Goal: Task Accomplishment & Management: Use online tool/utility

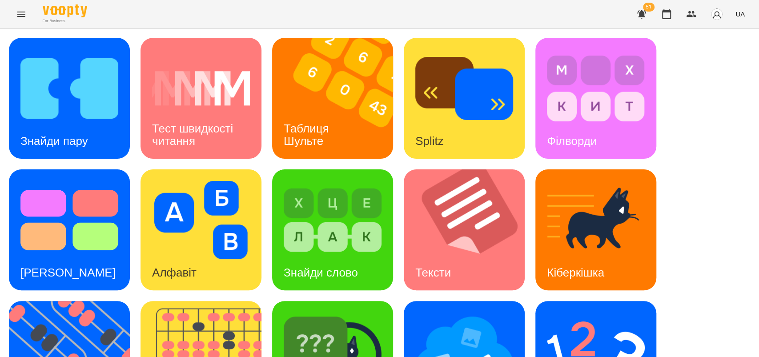
scroll to position [16, 0]
click at [72, 101] on img at bounding box center [69, 88] width 98 height 78
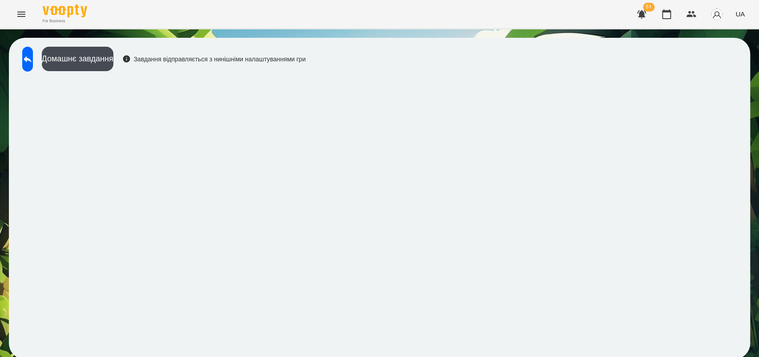
scroll to position [2, 0]
click at [33, 64] on button at bounding box center [27, 59] width 11 height 25
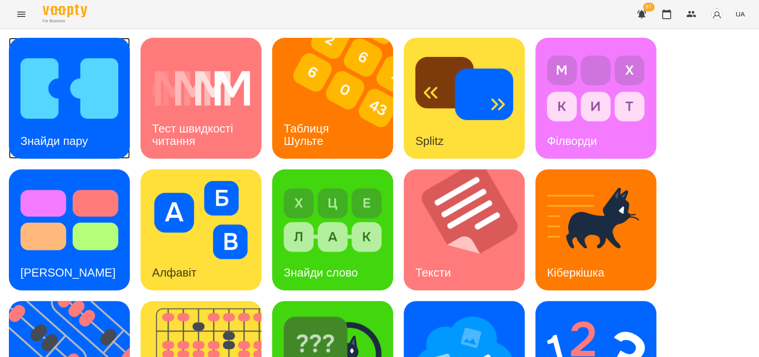
click at [84, 134] on h3 "Знайди пару" at bounding box center [54, 140] width 68 height 13
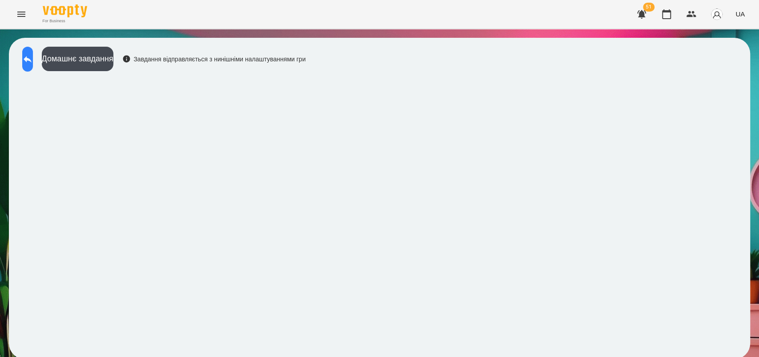
click at [33, 55] on icon at bounding box center [27, 59] width 11 height 11
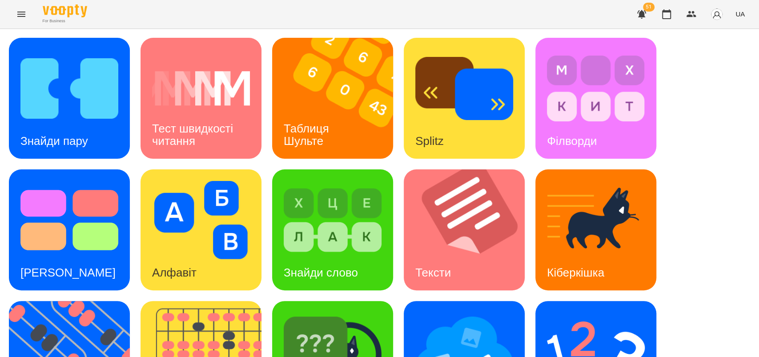
scroll to position [205, 0]
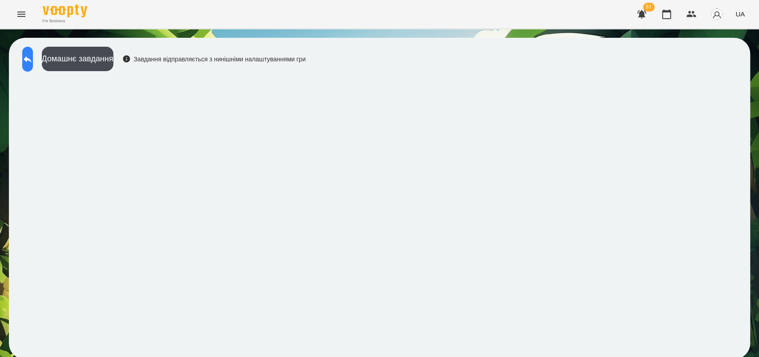
click at [33, 59] on icon at bounding box center [27, 59] width 11 height 11
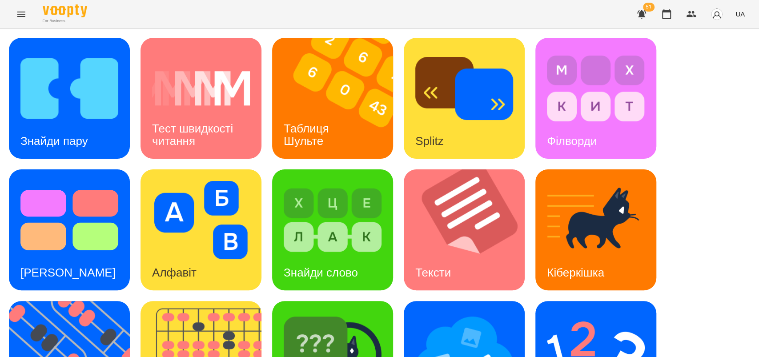
scroll to position [105, 0]
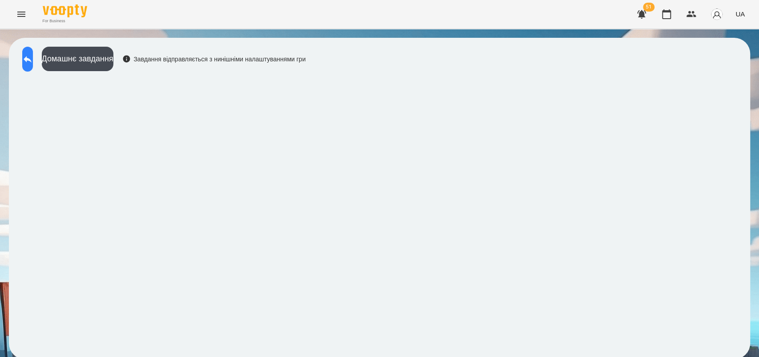
click at [32, 60] on icon at bounding box center [28, 59] width 8 height 7
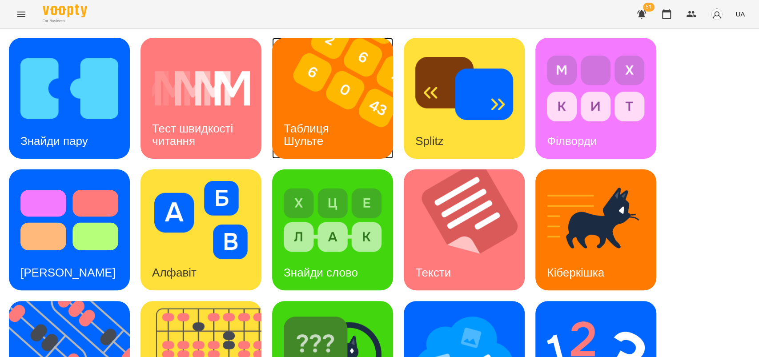
click at [315, 114] on div "Таблиця Шульте" at bounding box center [308, 135] width 72 height 48
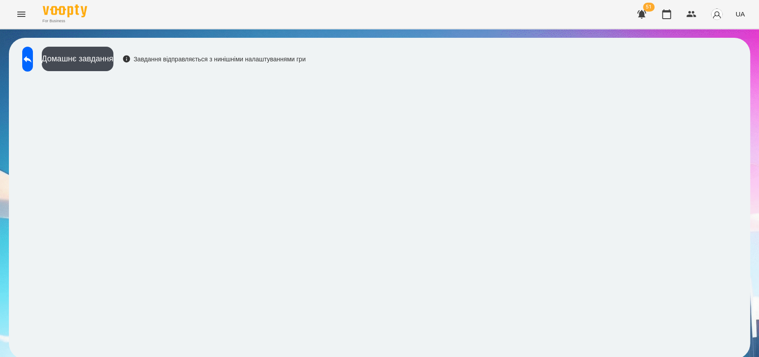
click at [21, 12] on icon "Menu" at bounding box center [21, 14] width 8 height 5
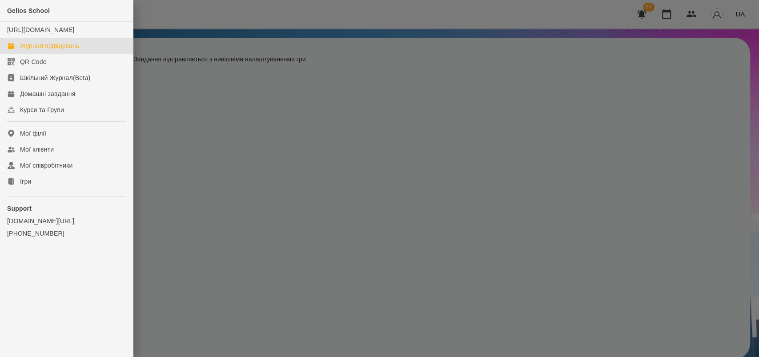
click at [74, 48] on link "Журнал відвідувань" at bounding box center [66, 46] width 133 height 16
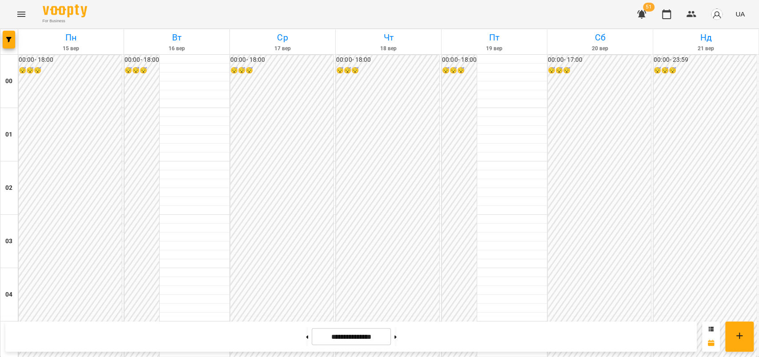
scroll to position [951, 0]
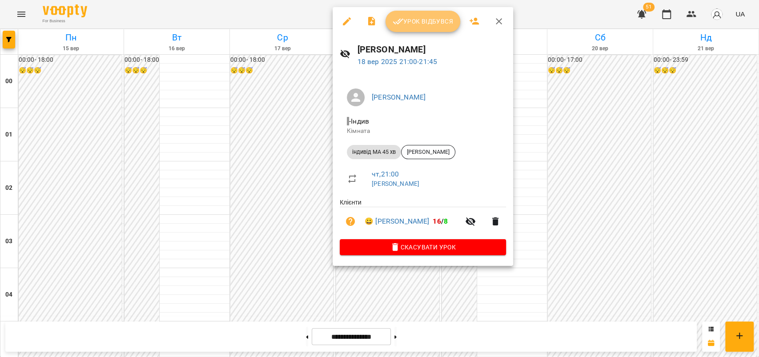
click at [432, 21] on span "Урок відбувся" at bounding box center [423, 21] width 60 height 11
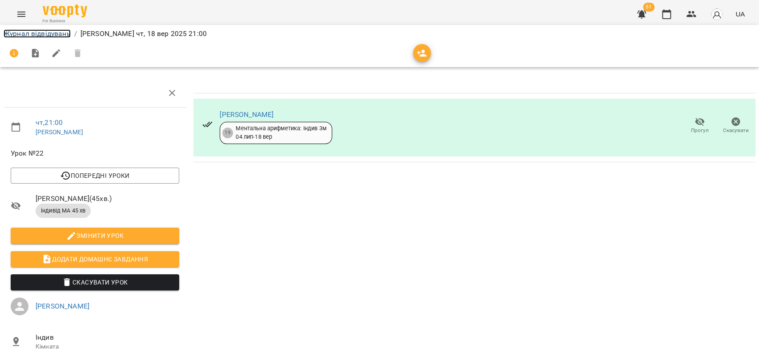
click at [61, 34] on link "Журнал відвідувань" at bounding box center [37, 33] width 67 height 8
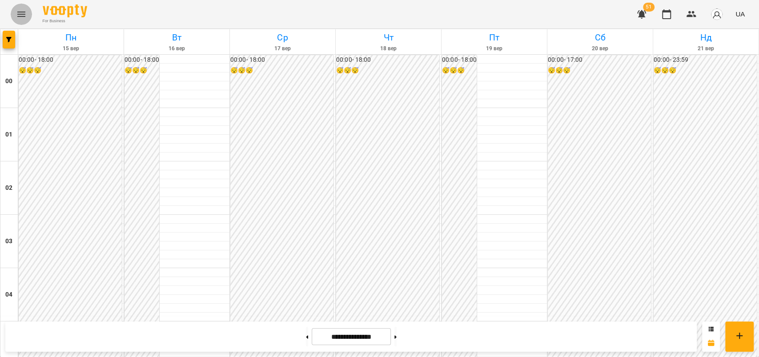
click at [22, 12] on icon "Menu" at bounding box center [21, 14] width 8 height 5
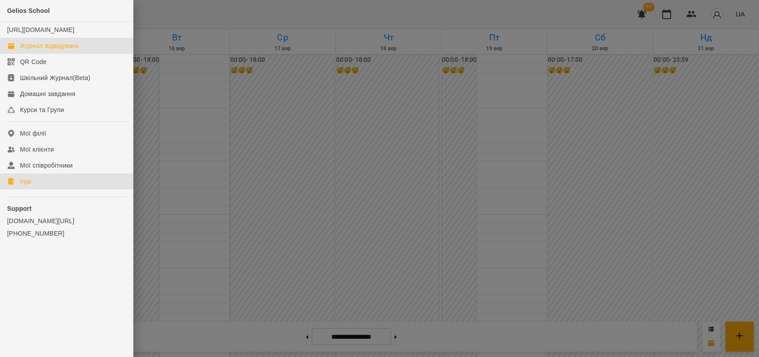
click at [40, 189] on link "Ігри" at bounding box center [66, 181] width 133 height 16
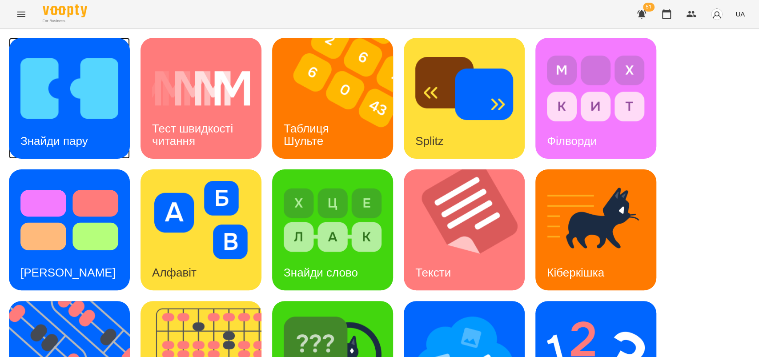
click at [68, 138] on h3 "Знайди пару" at bounding box center [54, 140] width 68 height 13
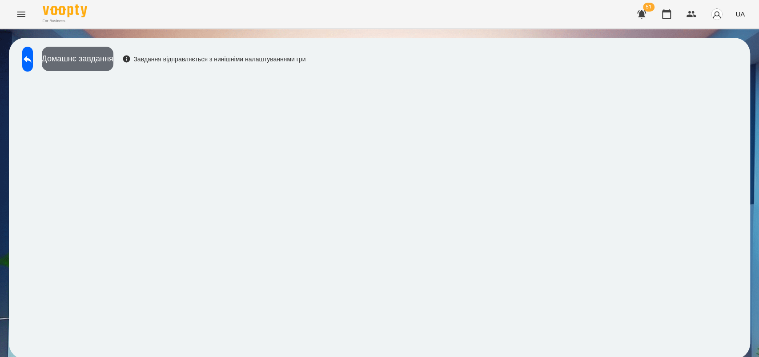
click at [104, 67] on button "Домашнє завдання" at bounding box center [78, 59] width 72 height 24
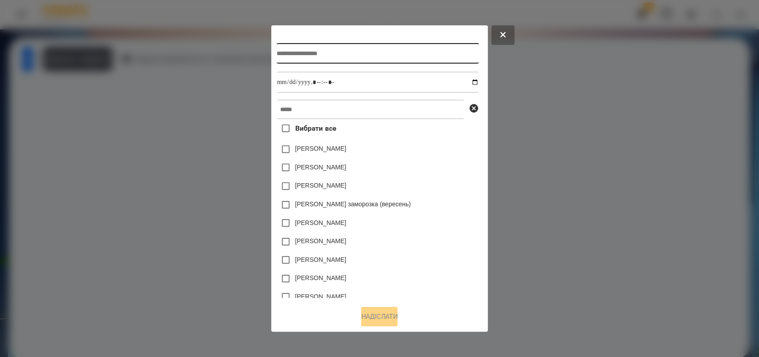
click at [277, 49] on input "text" at bounding box center [378, 53] width 202 height 20
type input "**********"
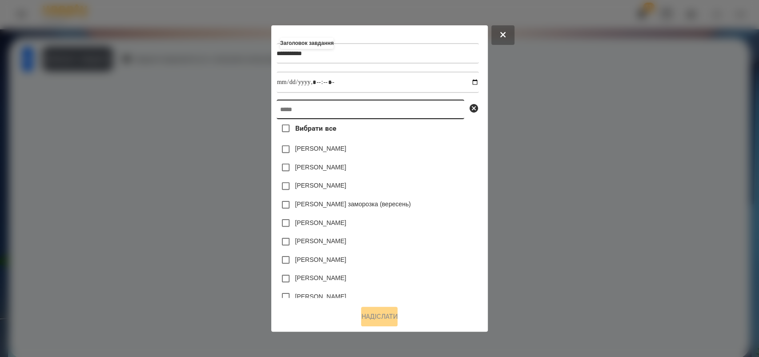
click at [277, 110] on input "text" at bounding box center [371, 110] width 188 height 20
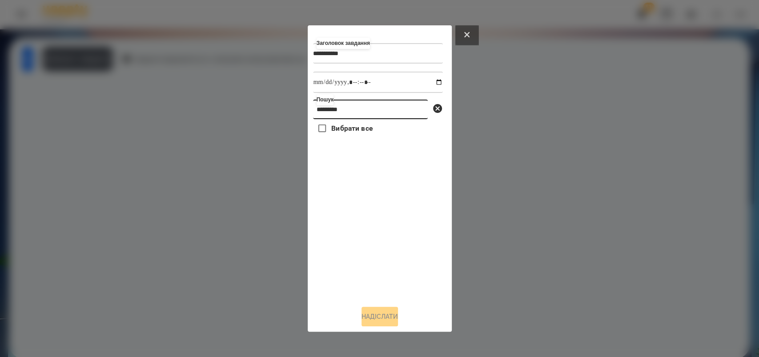
type input "*********"
click at [464, 33] on icon at bounding box center [466, 34] width 5 height 5
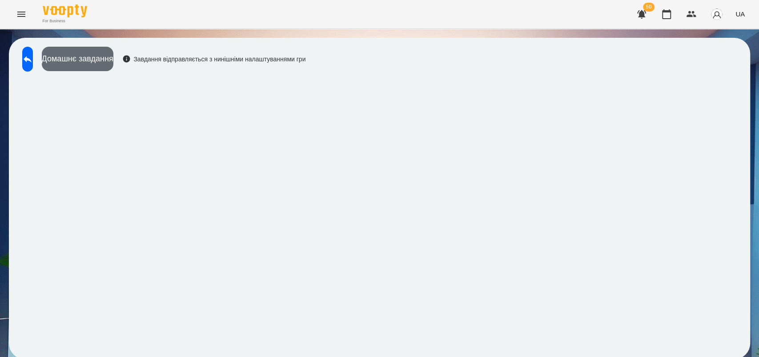
click at [89, 60] on button "Домашнє завдання" at bounding box center [78, 59] width 72 height 24
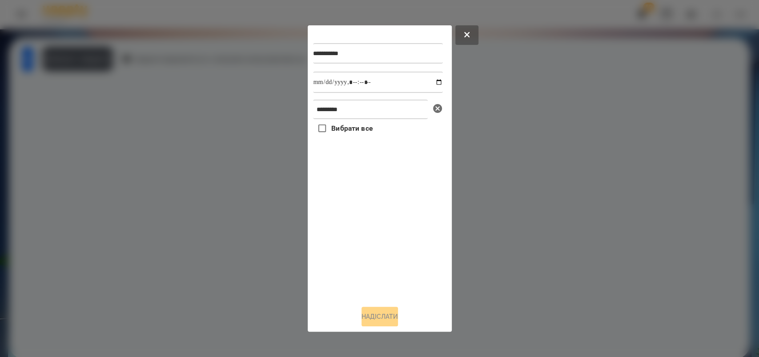
click at [437, 108] on icon at bounding box center [437, 108] width 9 height 9
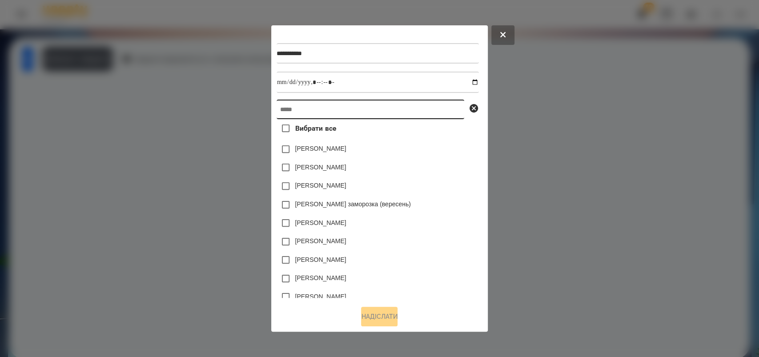
click at [277, 106] on input "text" at bounding box center [371, 110] width 188 height 20
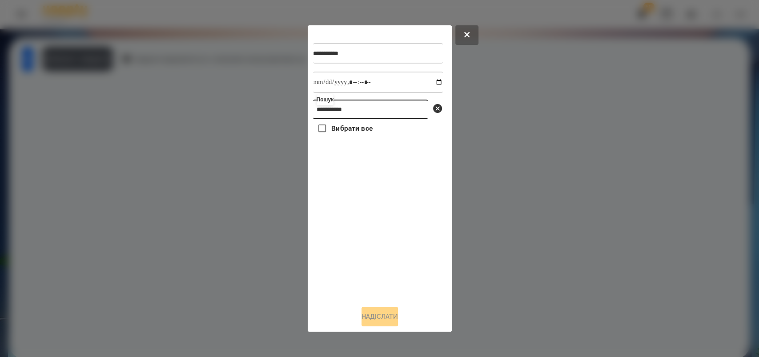
type input "**********"
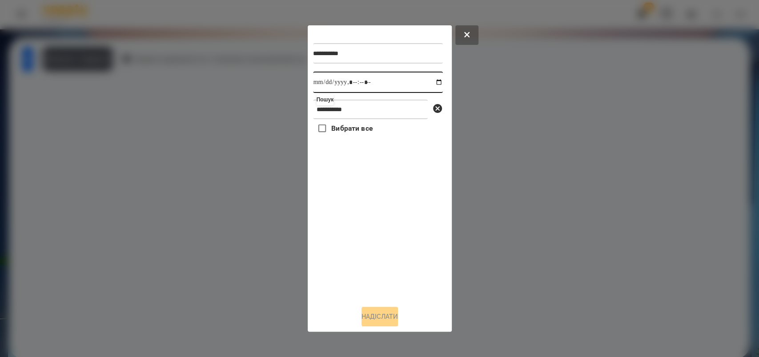
click at [432, 82] on input "datetime-local" at bounding box center [378, 82] width 130 height 21
click at [405, 246] on div "Вибрати все" at bounding box center [378, 208] width 130 height 179
click at [430, 77] on input "datetime-local" at bounding box center [378, 82] width 130 height 21
type input "**********"
click at [392, 274] on div "Вибрати все" at bounding box center [378, 208] width 130 height 179
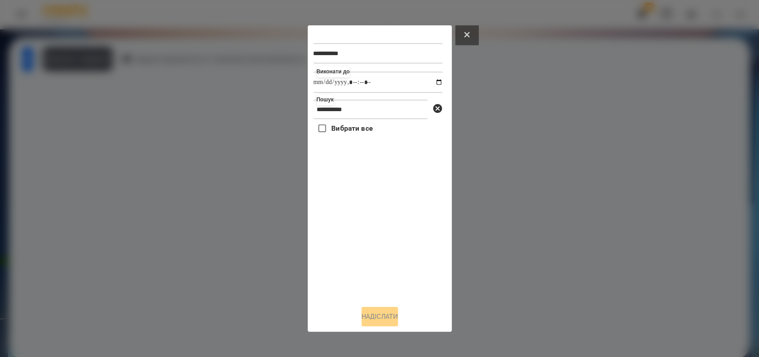
click at [466, 32] on icon at bounding box center [466, 34] width 5 height 5
